Goal: Find contact information: Find contact information

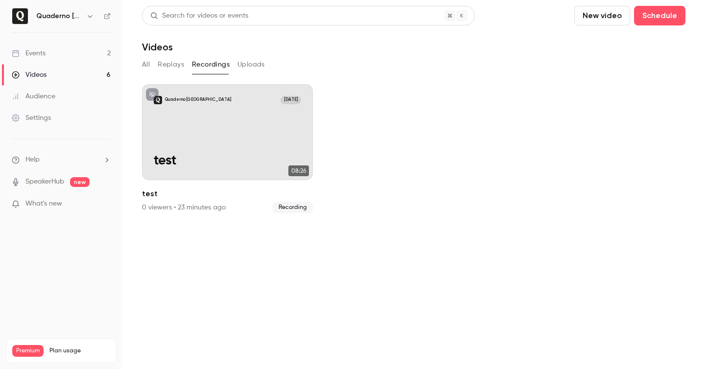
click at [38, 55] on div "Events" at bounding box center [29, 53] width 34 height 10
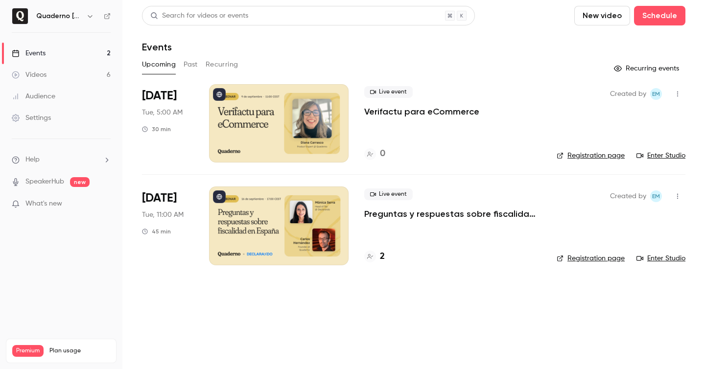
click at [384, 258] on h4 "2" at bounding box center [382, 256] width 5 height 13
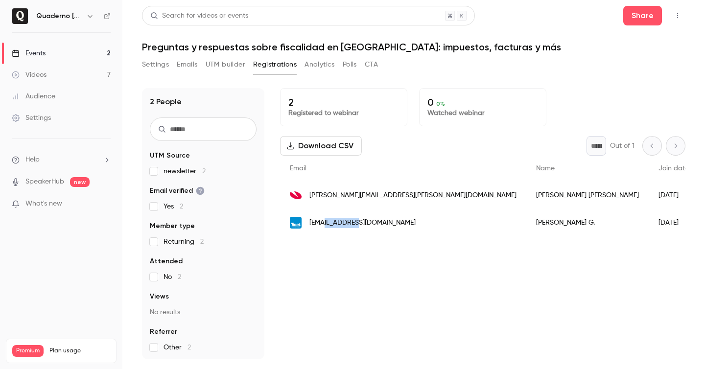
copy span "[DOMAIN_NAME]"
drag, startPoint x: 362, startPoint y: 224, endPoint x: 325, endPoint y: 225, distance: 36.7
click at [325, 225] on div "[EMAIL_ADDRESS][DOMAIN_NAME]" at bounding box center [403, 222] width 246 height 27
